Goal: Transaction & Acquisition: Purchase product/service

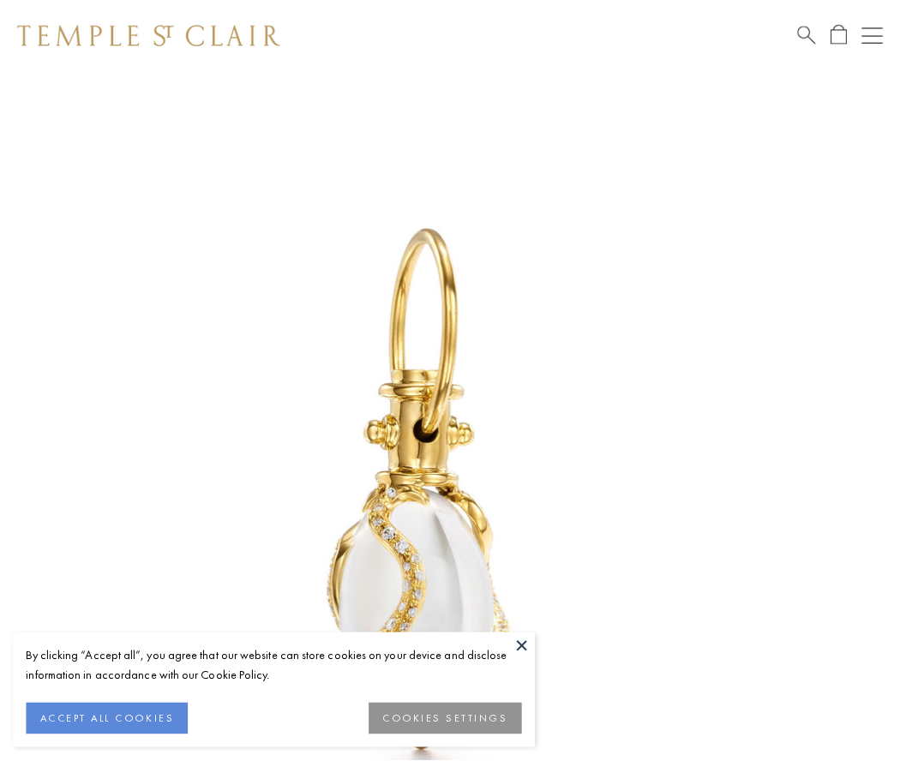
scroll to position [20, 0]
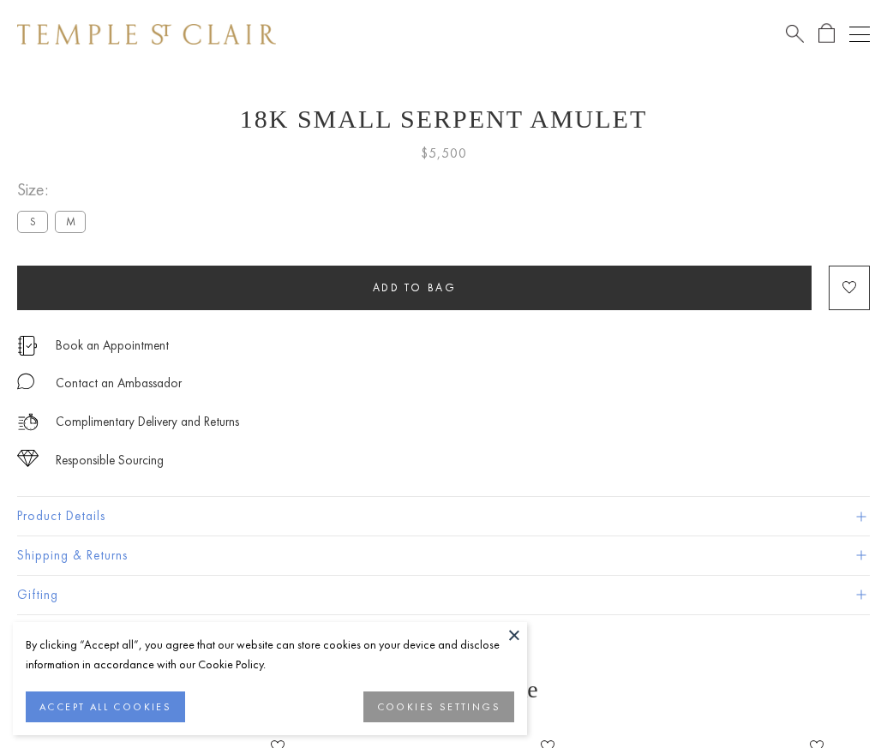
click at [414, 287] on span "Add to bag" at bounding box center [415, 287] width 84 height 15
